Goal: Check status: Check status

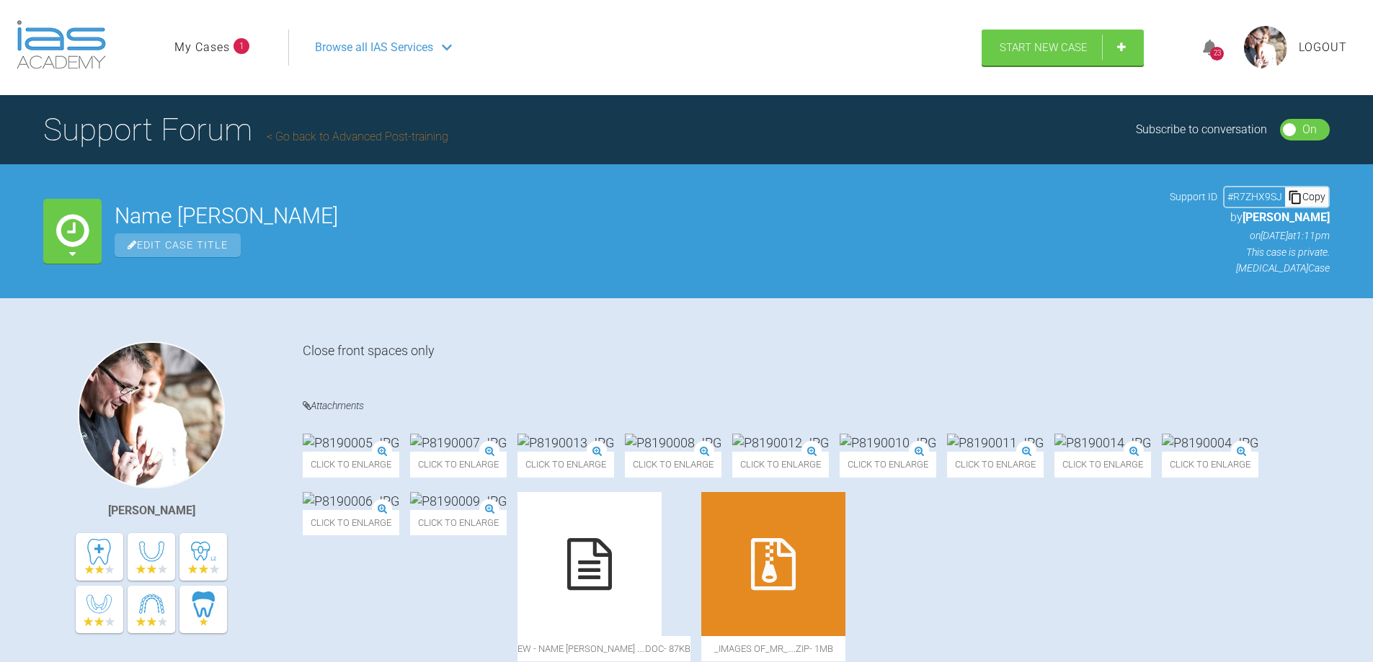
click at [1211, 48] on icon at bounding box center [1210, 48] width 14 height 17
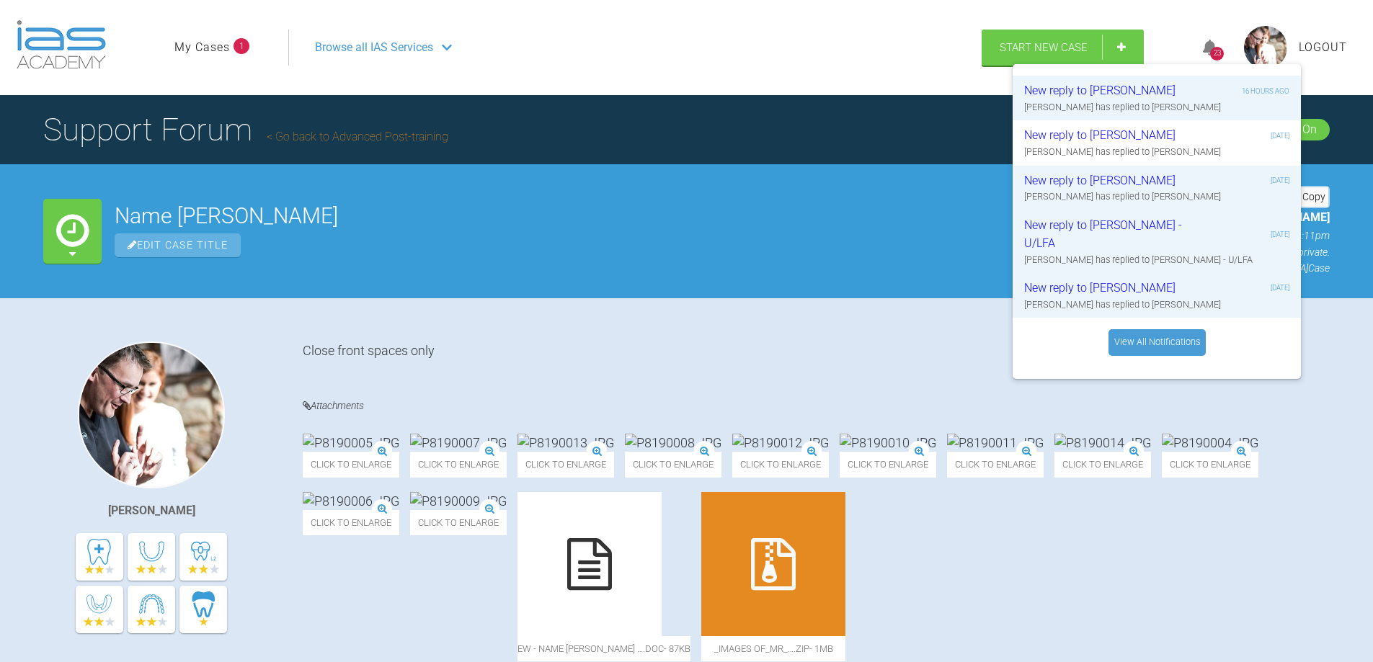
click at [853, 331] on div "[PERSON_NAME] Close front spaces only Attachments Click to enlarge Click to enl…" at bounding box center [686, 500] width 1373 height 405
click at [1212, 47] on icon at bounding box center [1210, 48] width 14 height 17
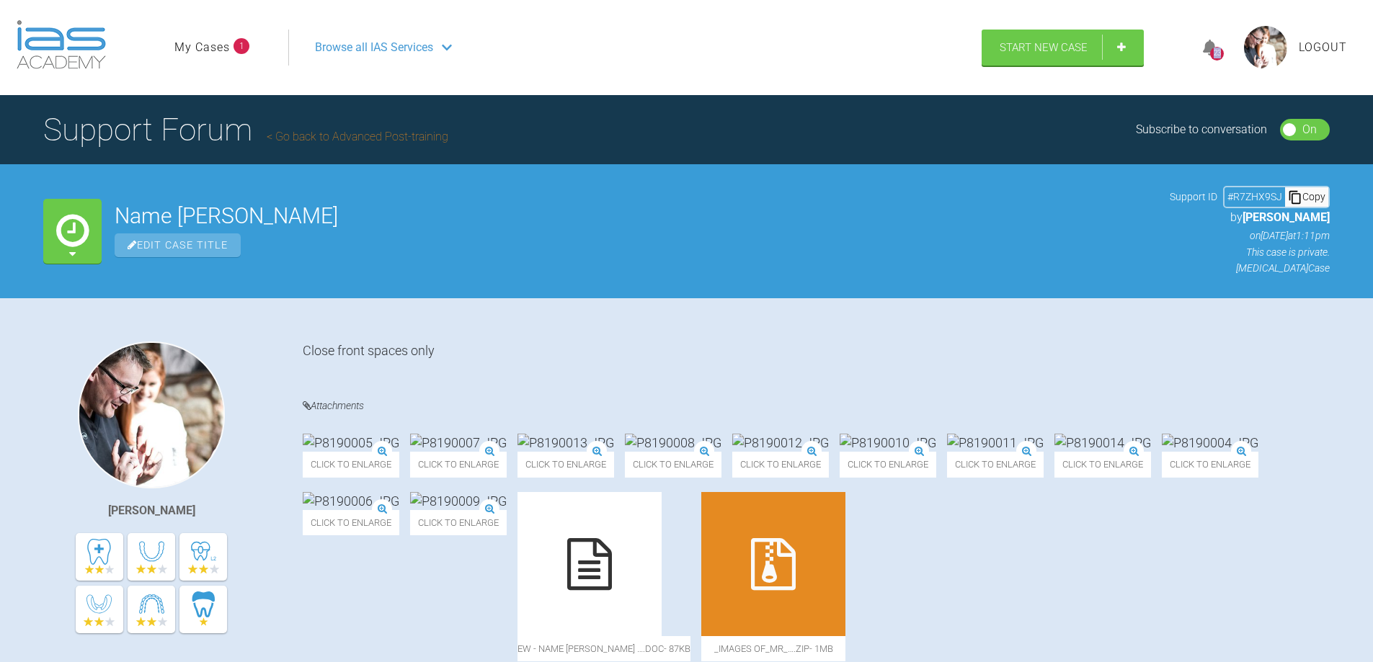
click at [1212, 47] on icon at bounding box center [1210, 48] width 14 height 17
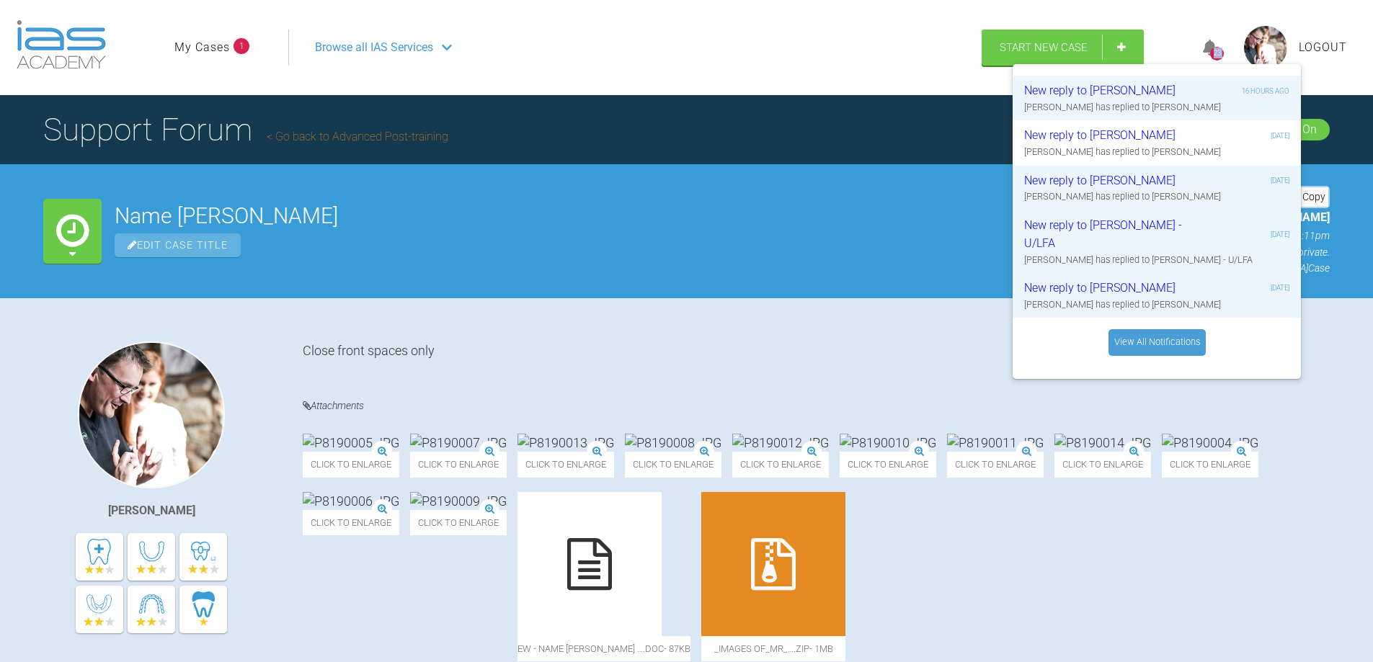
click at [1212, 47] on icon at bounding box center [1210, 48] width 14 height 17
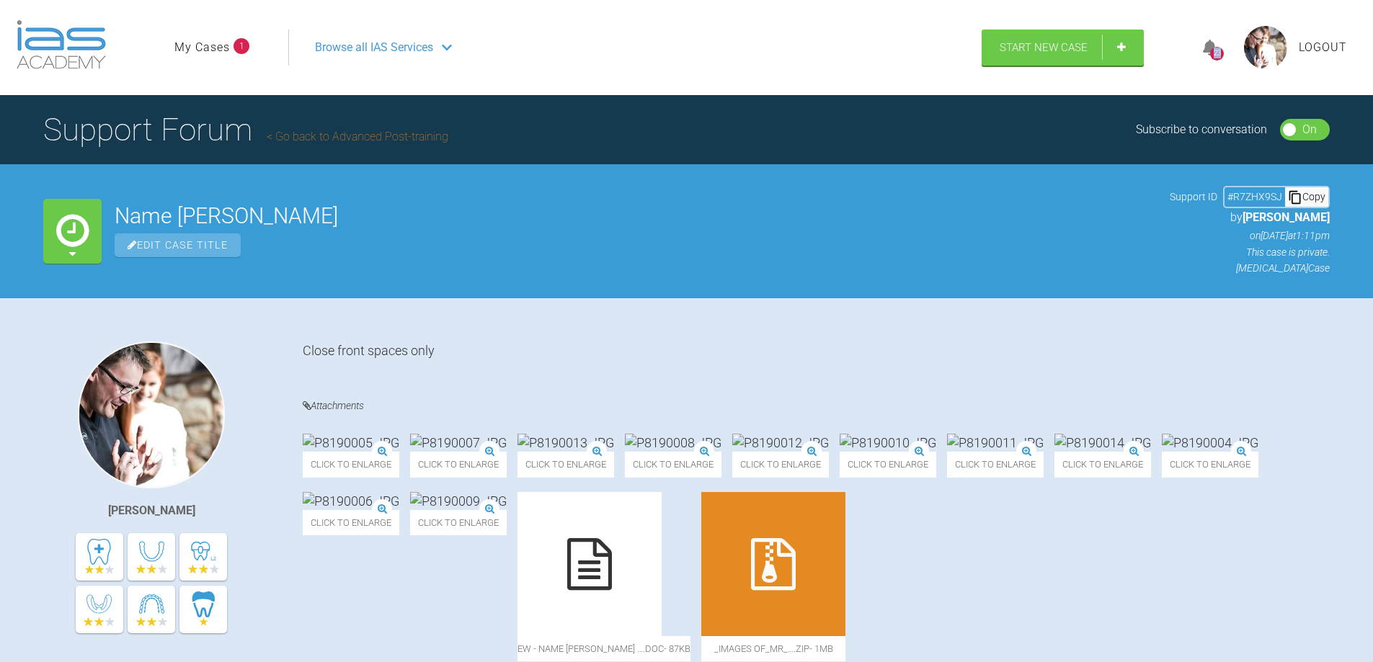
click at [222, 50] on link "My Cases" at bounding box center [202, 47] width 56 height 19
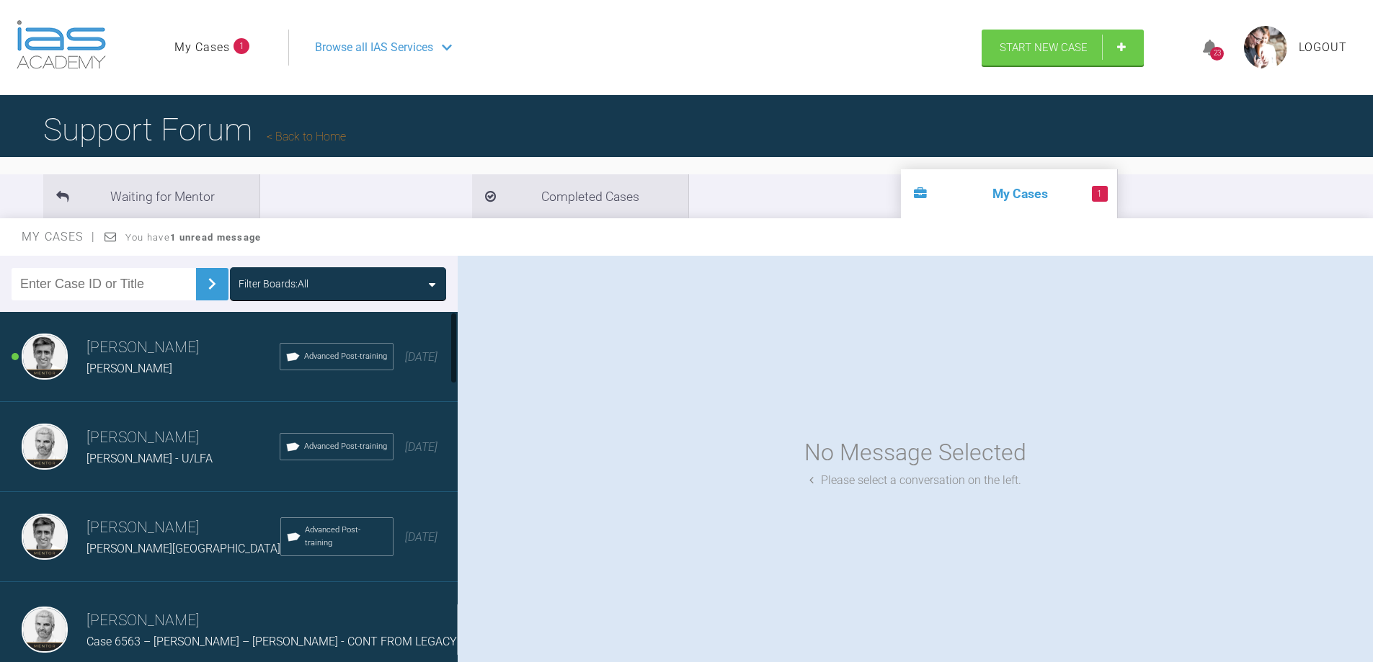
click at [114, 360] on div "[PERSON_NAME]" at bounding box center [183, 369] width 193 height 19
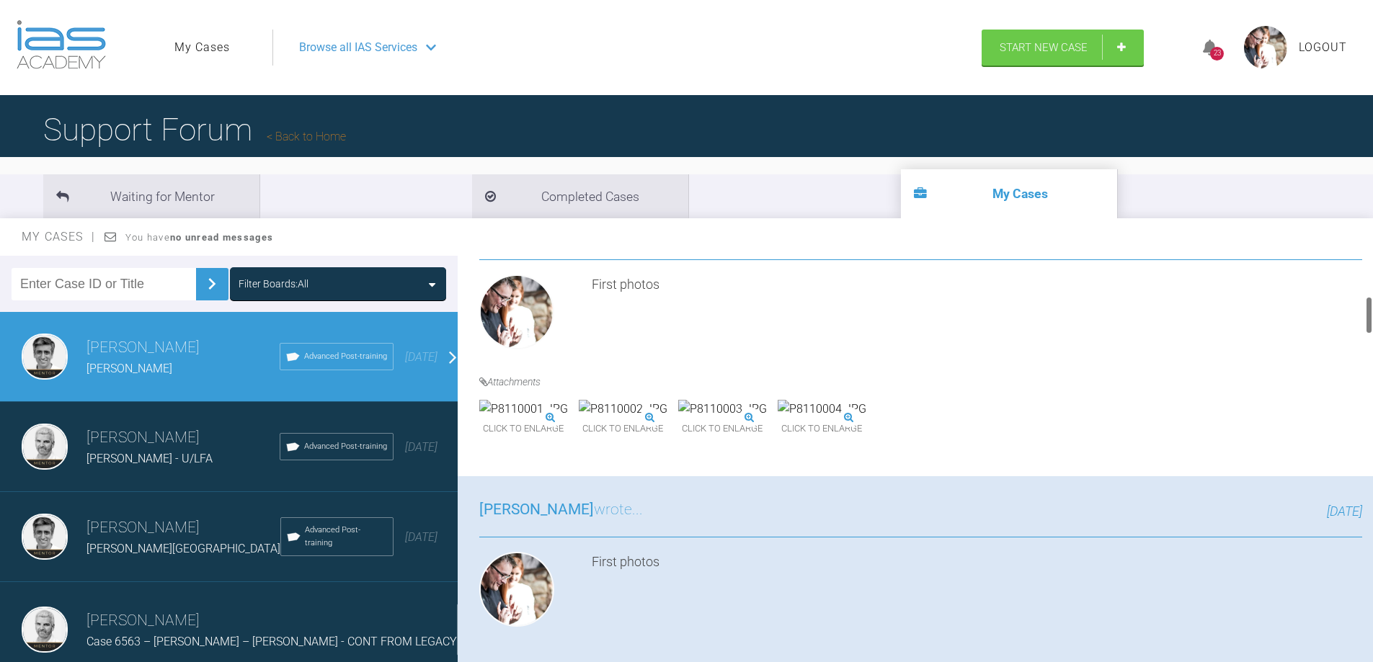
scroll to position [433, 0]
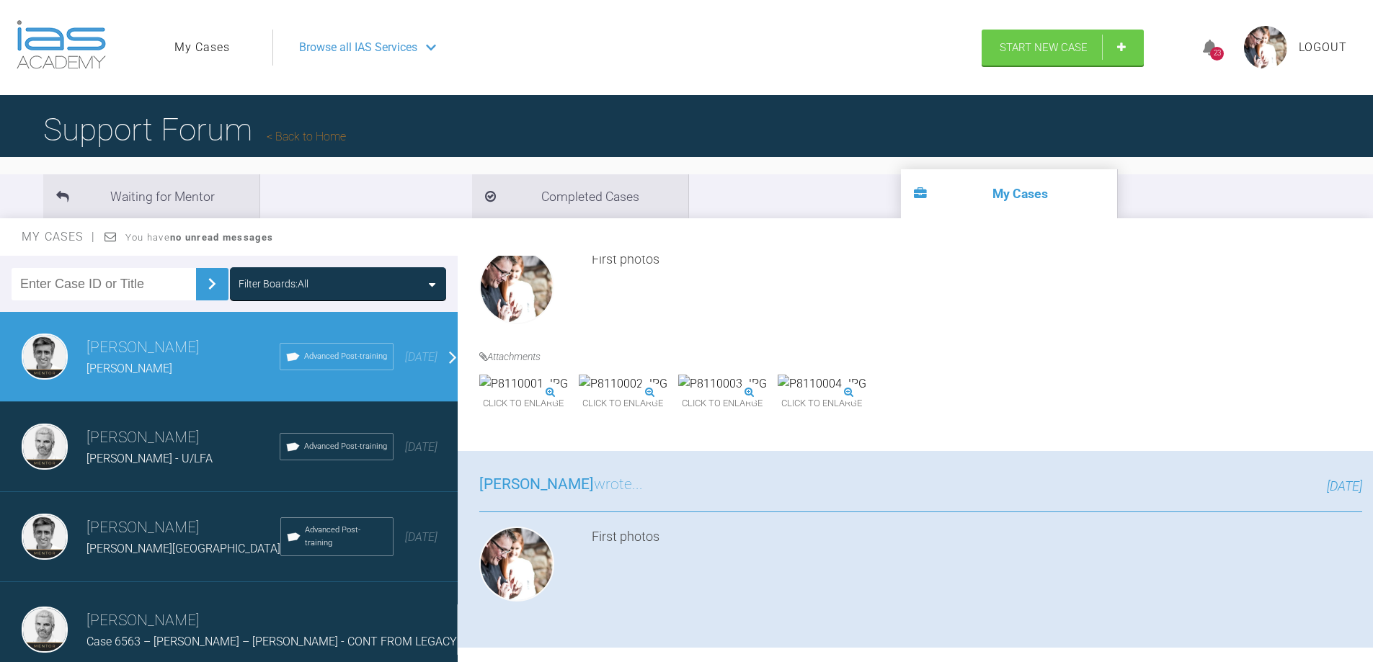
click at [504, 394] on img at bounding box center [523, 384] width 89 height 19
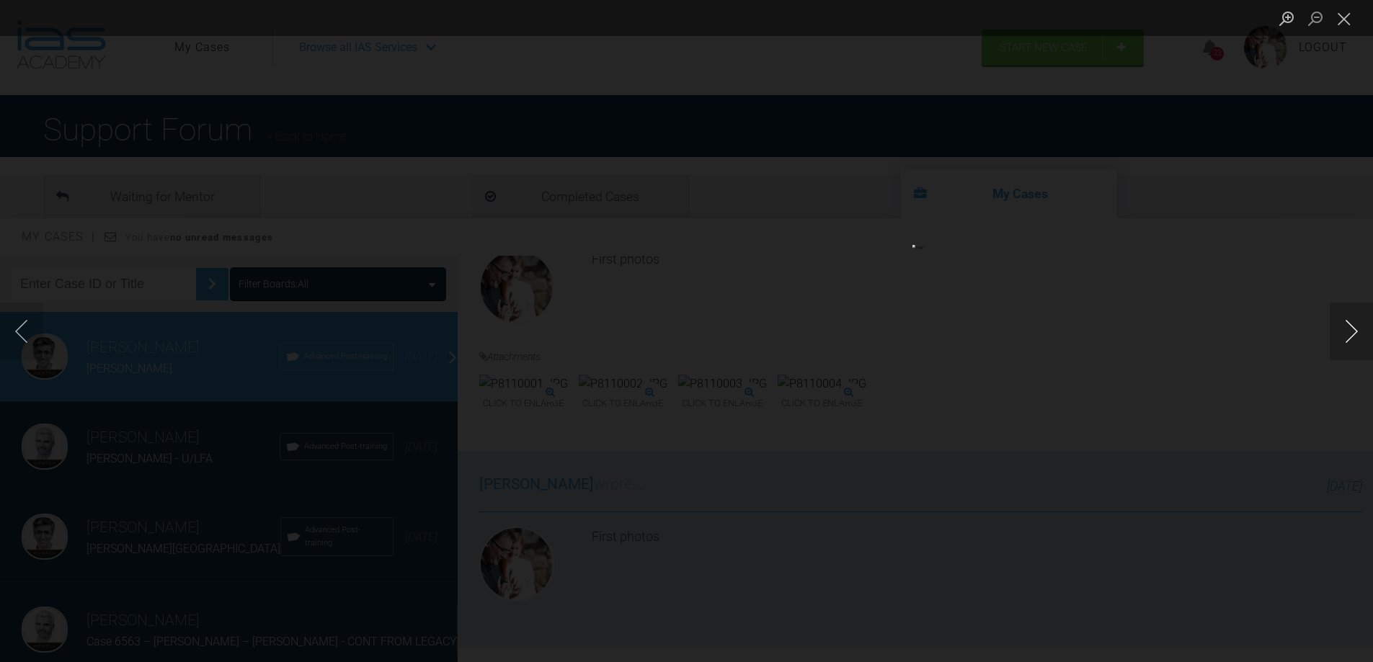
click at [1352, 327] on button "Next image" at bounding box center [1351, 332] width 43 height 58
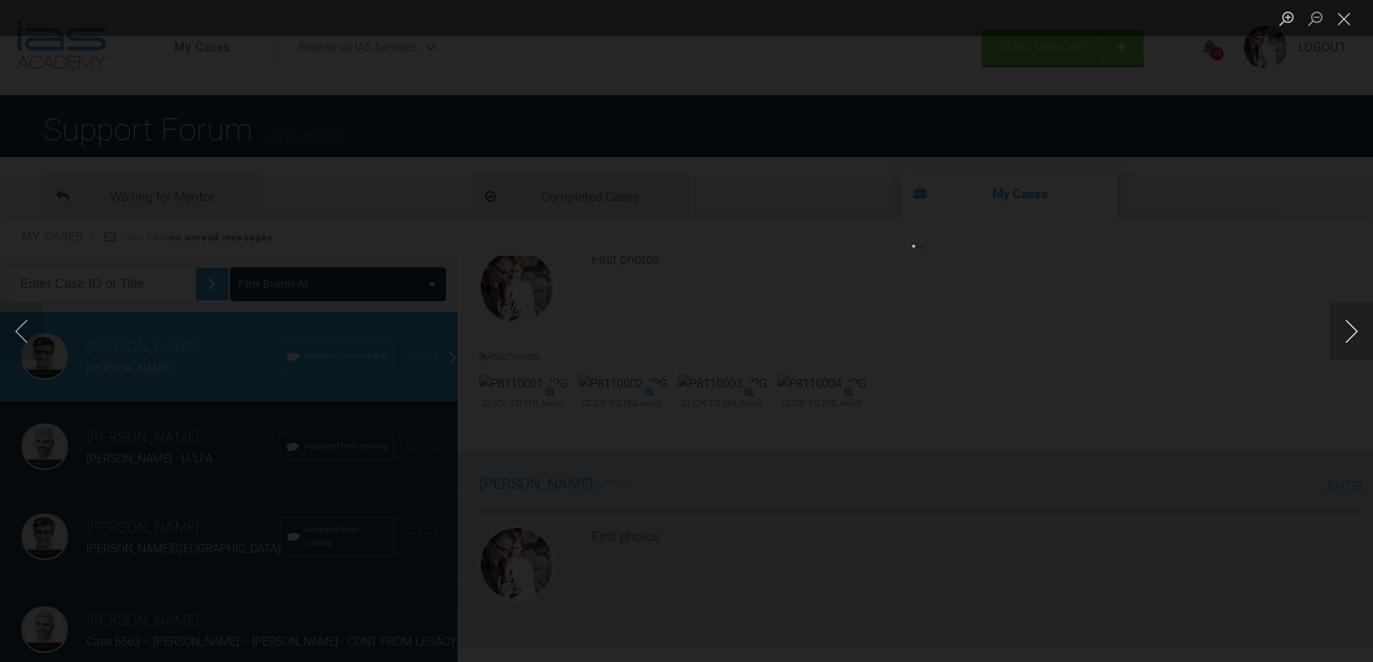
click at [1352, 327] on button "Next image" at bounding box center [1351, 332] width 43 height 58
click at [1339, 22] on button "Close lightbox" at bounding box center [1344, 18] width 29 height 25
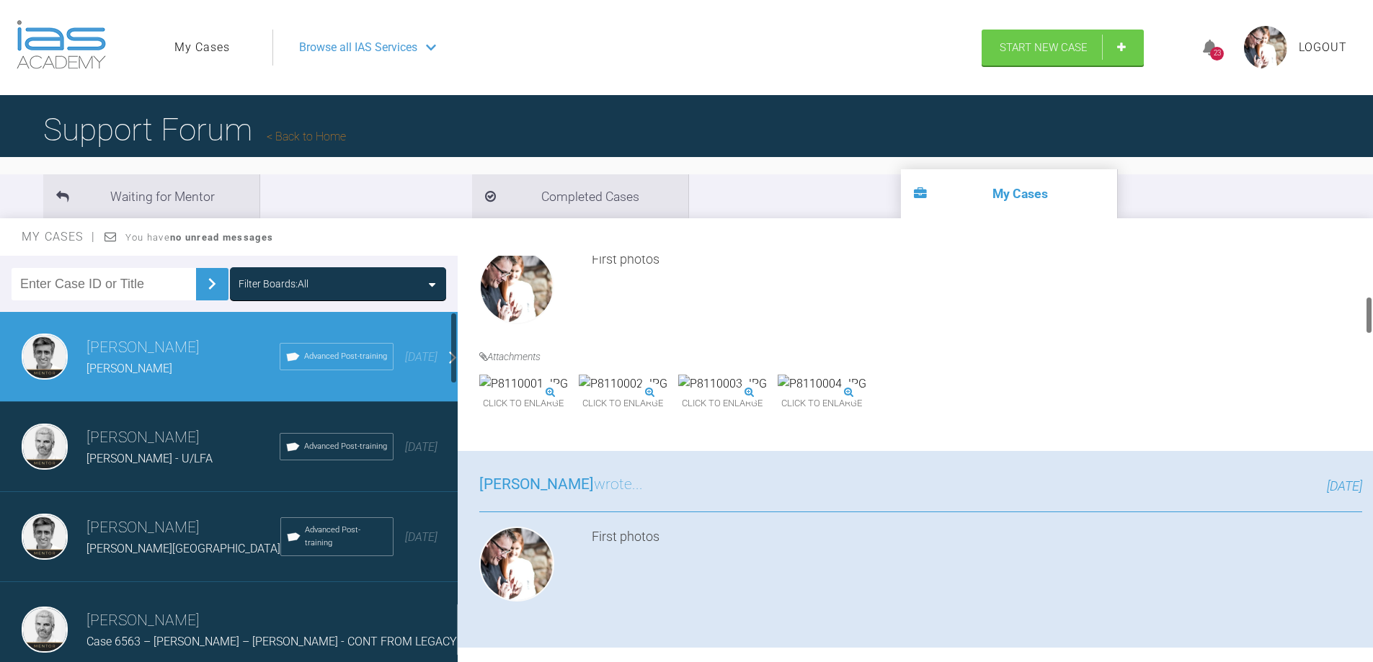
click at [143, 446] on h3 "[PERSON_NAME]" at bounding box center [183, 438] width 193 height 25
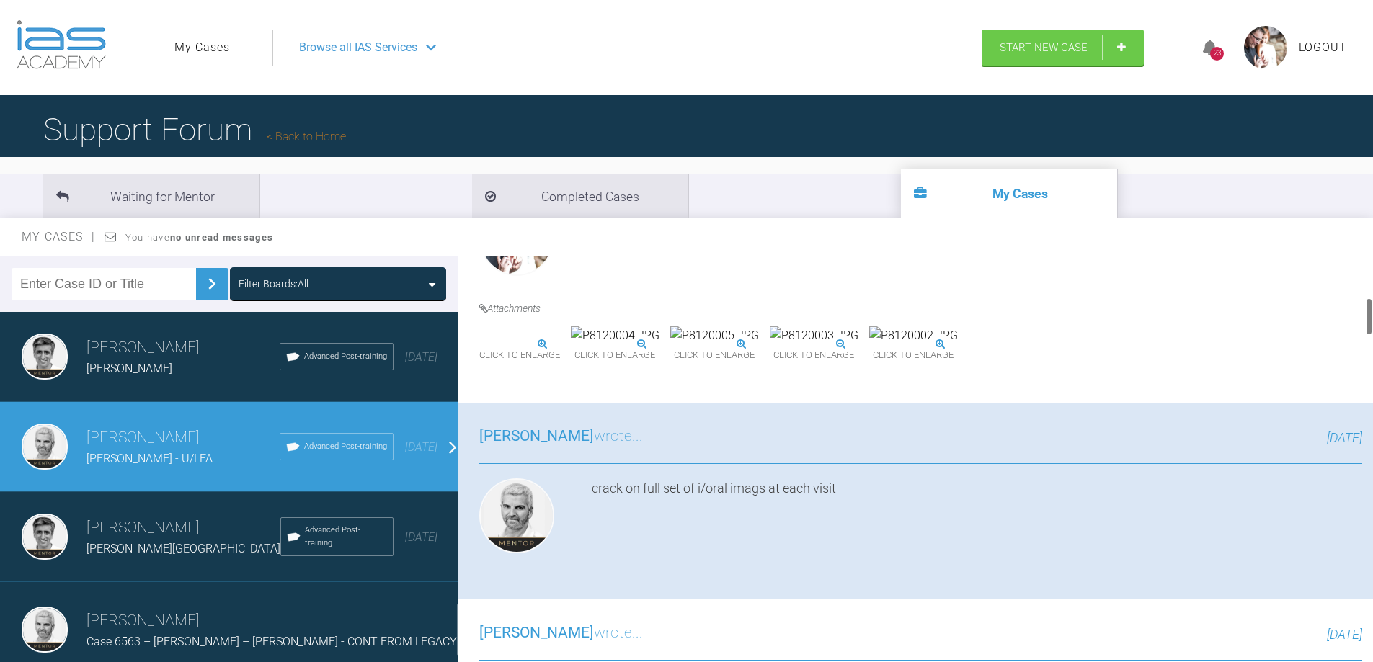
scroll to position [360, 0]
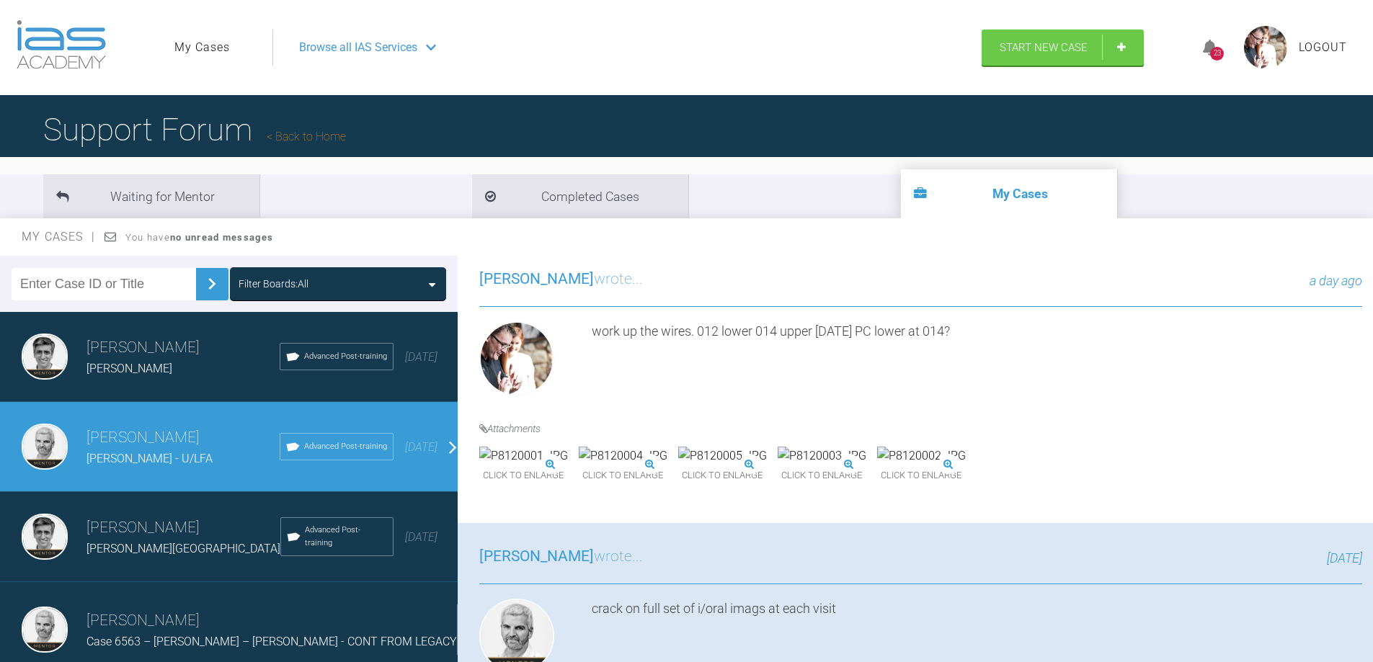
click at [568, 466] on img at bounding box center [523, 456] width 89 height 19
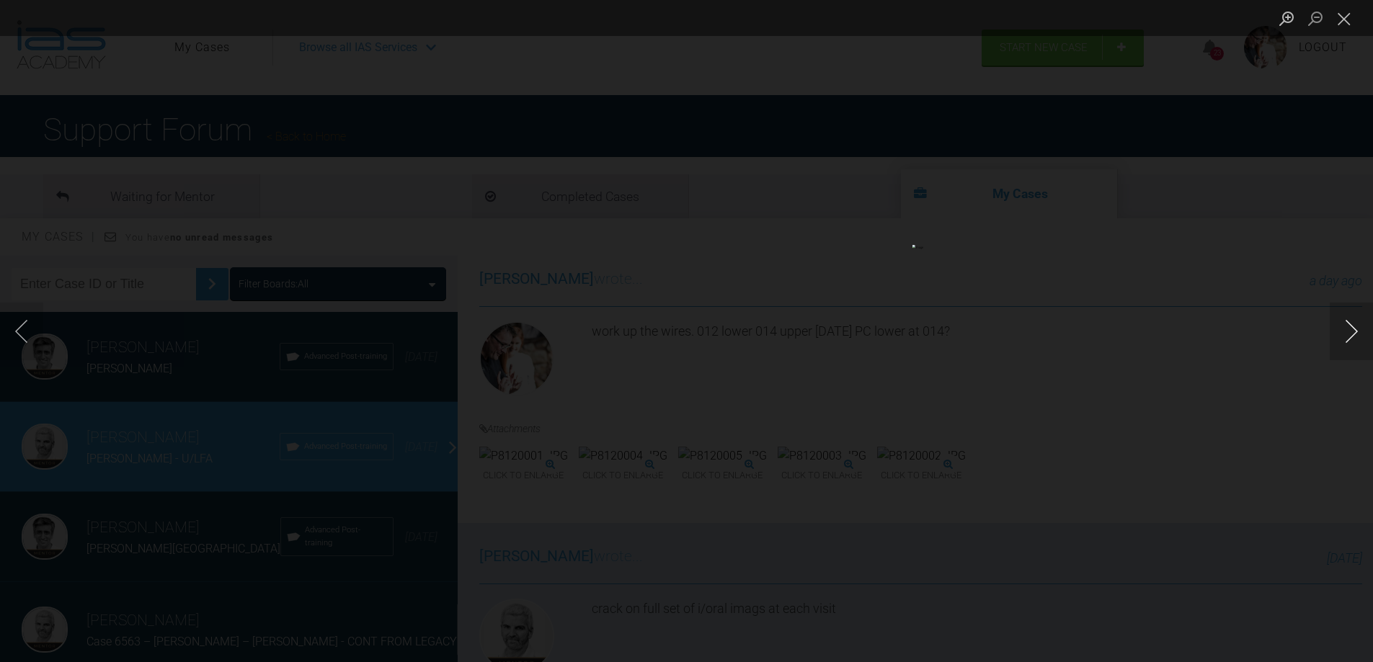
click at [1350, 330] on button "Next image" at bounding box center [1351, 332] width 43 height 58
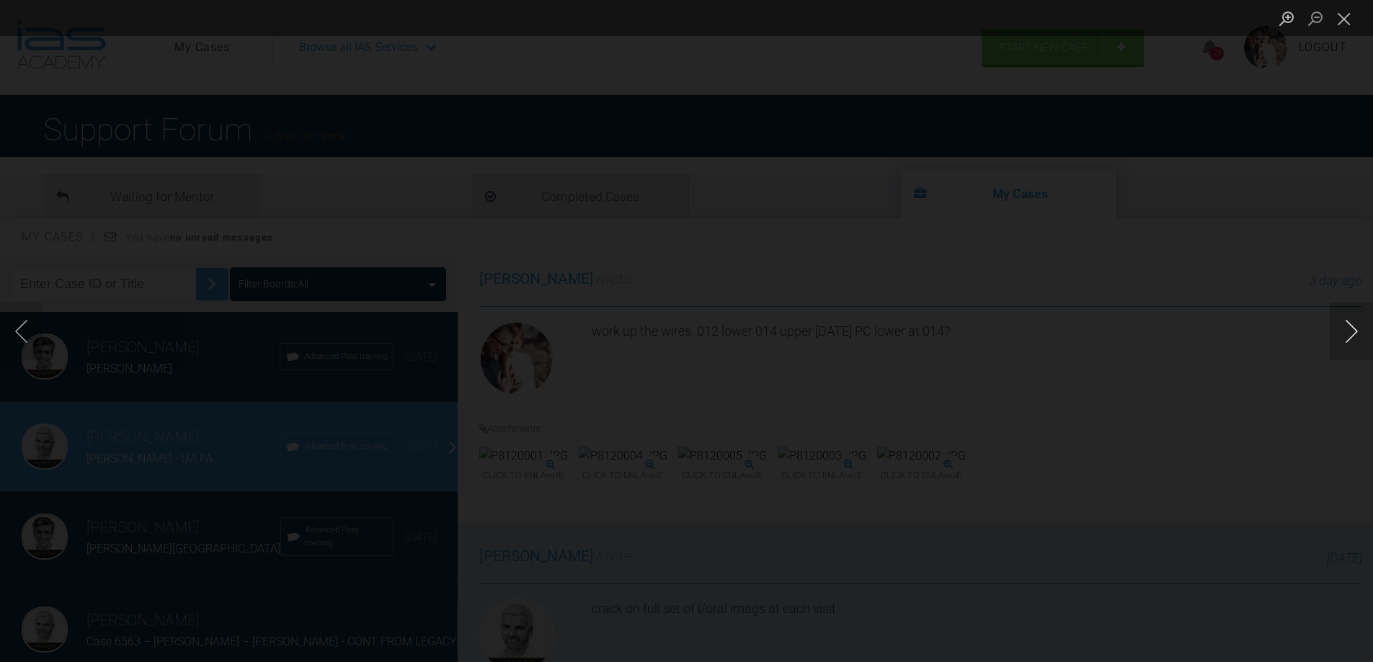
click at [1350, 330] on button "Next image" at bounding box center [1351, 332] width 43 height 58
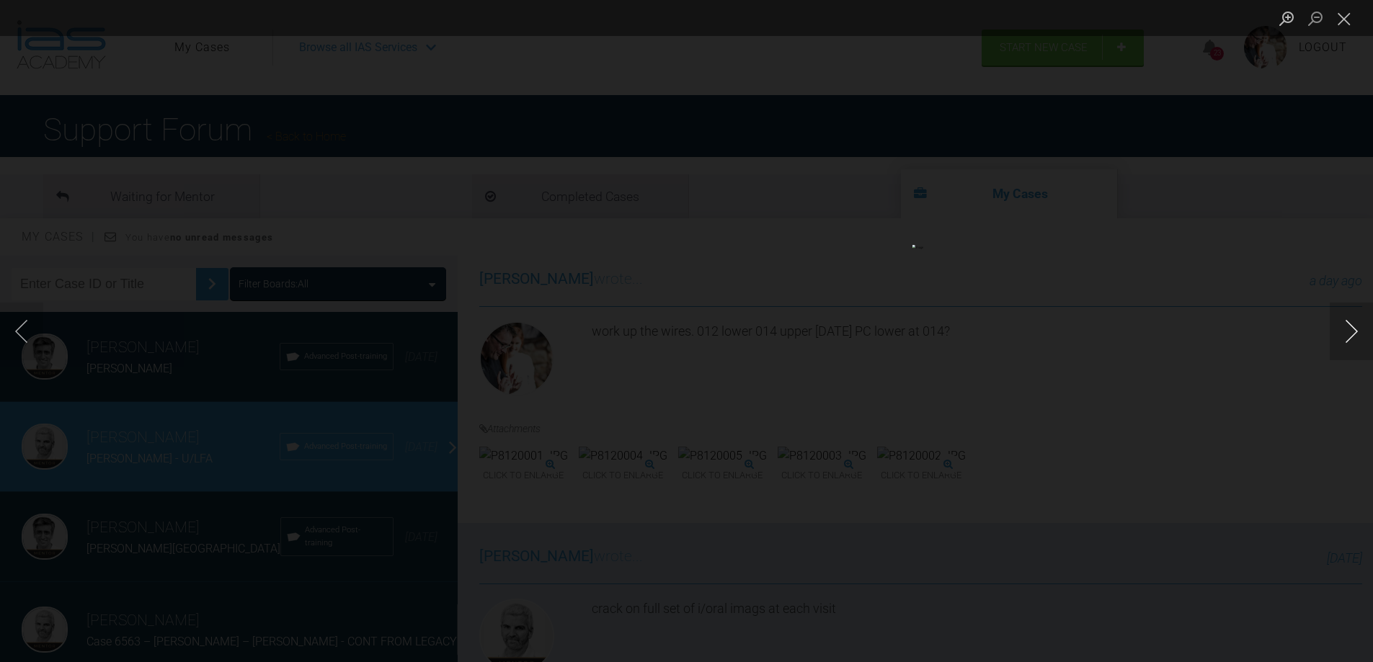
click at [1350, 330] on button "Next image" at bounding box center [1351, 332] width 43 height 58
click at [1352, 23] on button "Close lightbox" at bounding box center [1344, 18] width 29 height 25
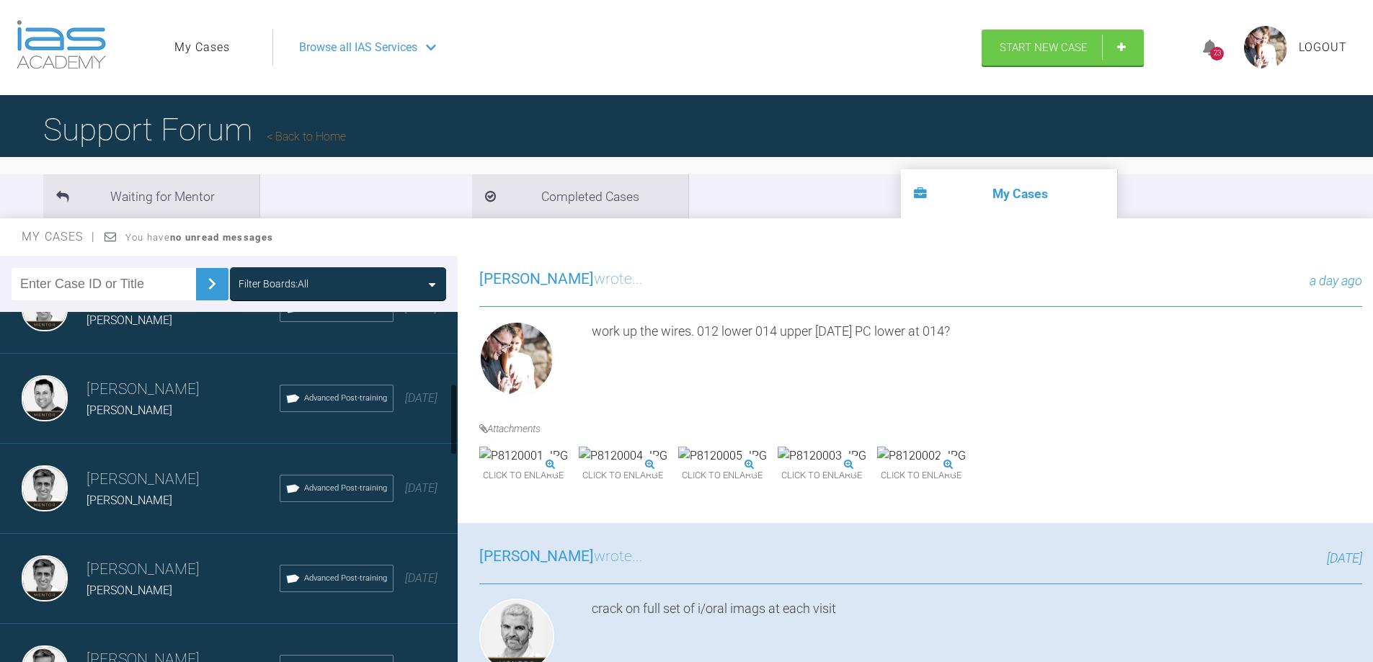
scroll to position [0, 0]
